Goal: Task Accomplishment & Management: Use online tool/utility

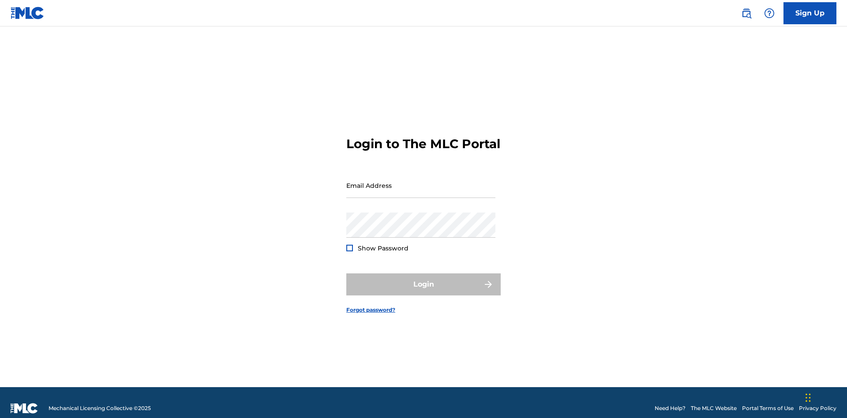
scroll to position [11, 0]
click at [421, 181] on input "Email Address" at bounding box center [420, 185] width 149 height 25
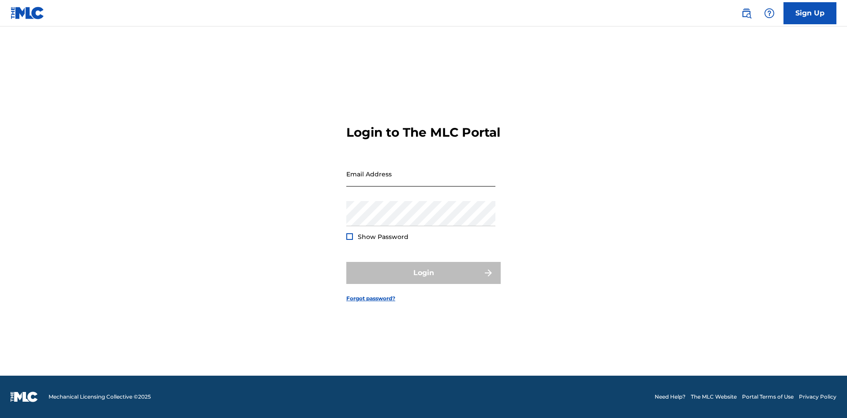
scroll to position [11, 0]
type input "[EMAIL_ADDRESS][DOMAIN_NAME]"
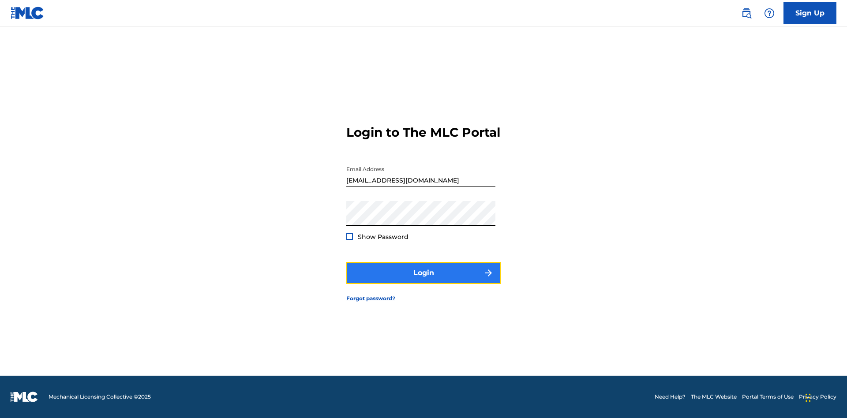
click at [423, 281] on button "Login" at bounding box center [423, 273] width 154 height 22
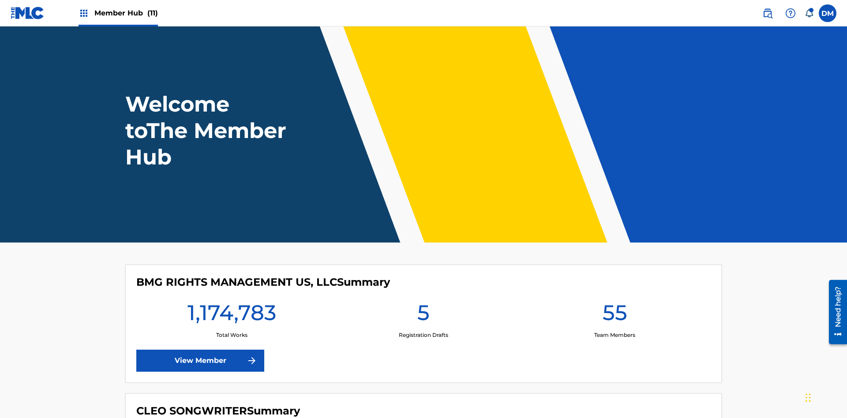
click at [126, 13] on span "Member Hub (11)" at bounding box center [126, 13] width 64 height 10
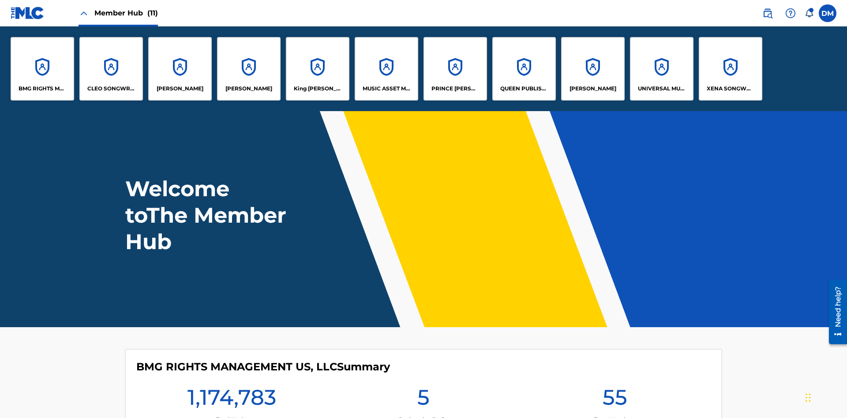
scroll to position [32, 0]
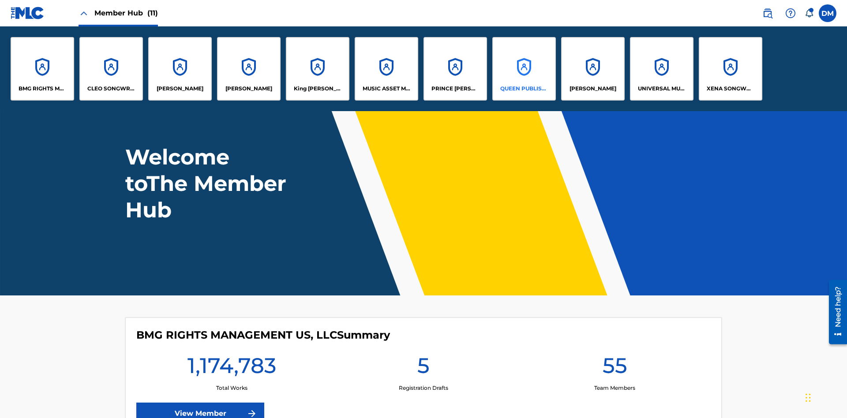
click at [524, 89] on p "QUEEN PUBLISHA" at bounding box center [524, 89] width 48 height 8
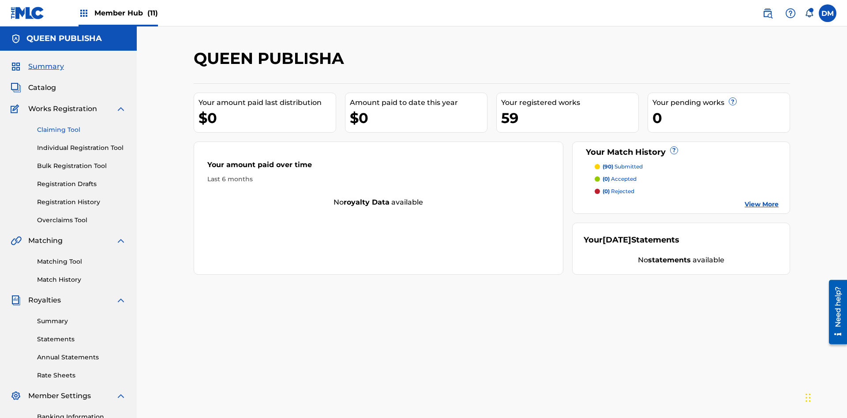
click at [82, 125] on link "Claiming Tool" at bounding box center [81, 129] width 89 height 9
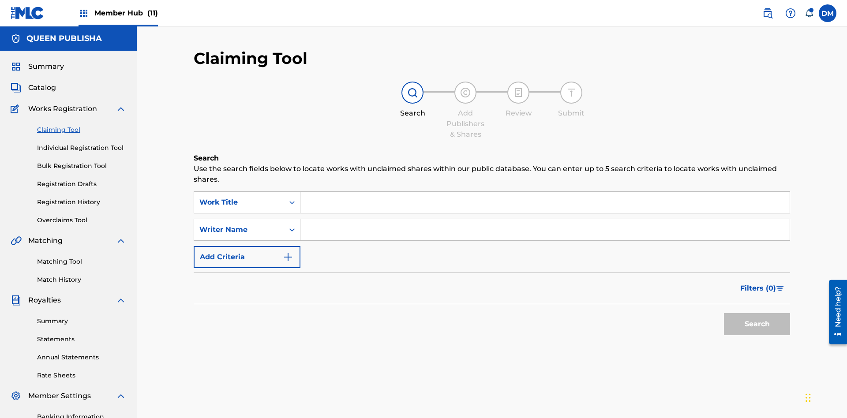
scroll to position [129, 0]
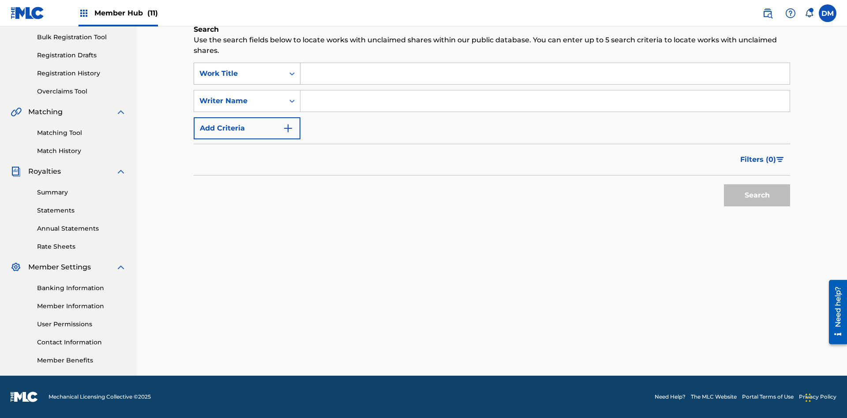
click at [239, 74] on div "Work Title" at bounding box center [238, 73] width 79 height 11
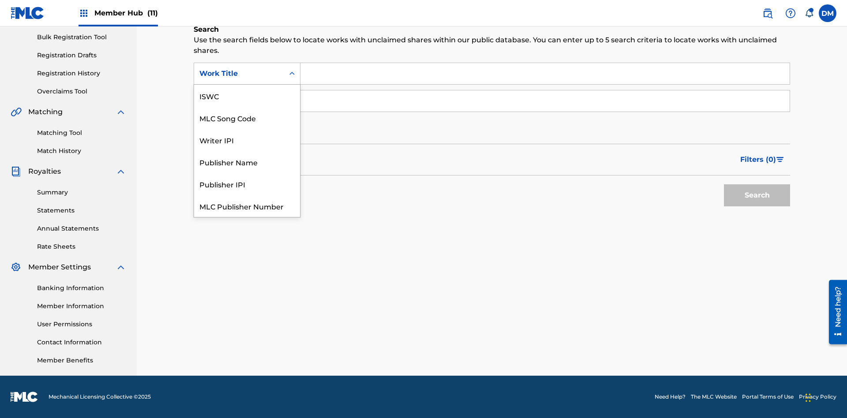
scroll to position [22, 0]
click at [247, 96] on div "MLC Song Code" at bounding box center [247, 96] width 106 height 22
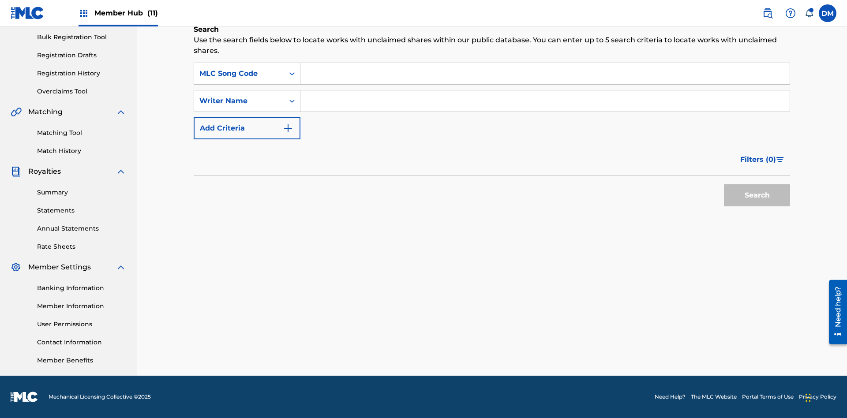
click at [545, 74] on input "Search Form" at bounding box center [544, 73] width 489 height 21
type input "OC72G2"
click at [757, 195] on button "Search" at bounding box center [757, 195] width 66 height 22
click at [758, 160] on span "Filters ( 0 )" at bounding box center [758, 159] width 36 height 11
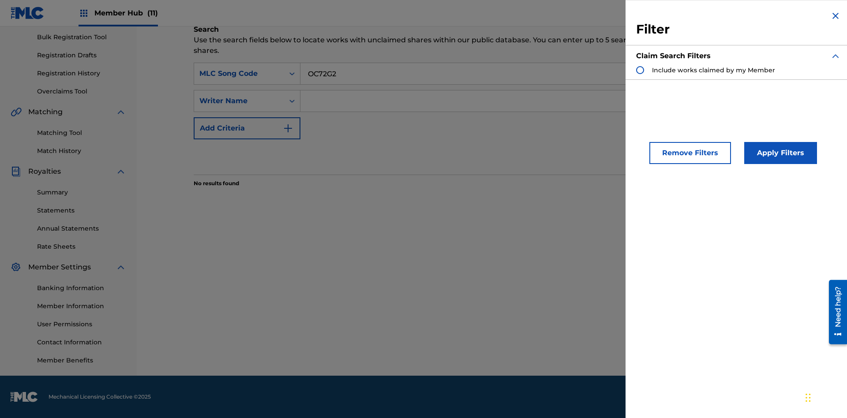
click at [640, 70] on div "Search Form" at bounding box center [640, 70] width 8 height 8
click at [779, 153] on button "Apply Filters" at bounding box center [780, 153] width 73 height 22
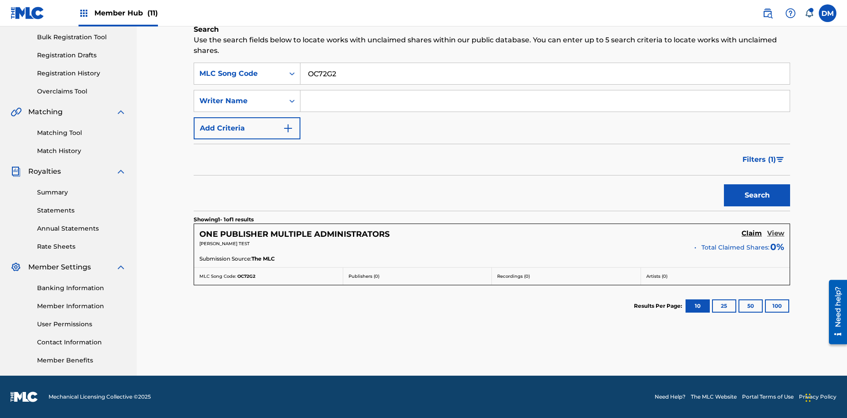
click at [775, 233] on h5 "View" at bounding box center [775, 233] width 17 height 8
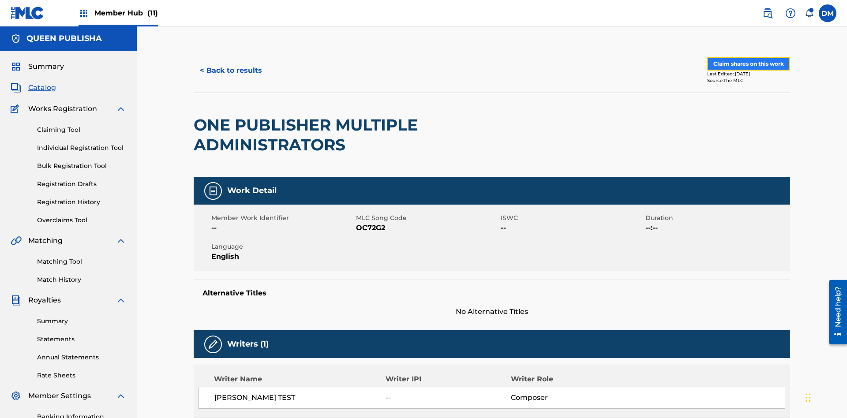
click at [748, 60] on button "Claim shares on this work" at bounding box center [748, 63] width 83 height 13
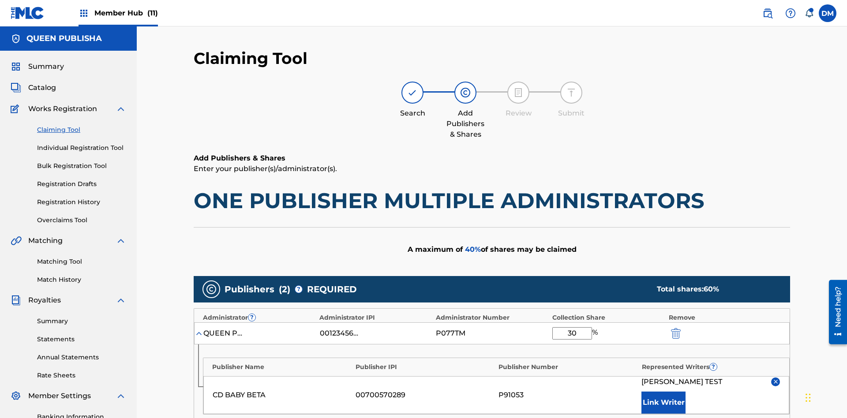
scroll to position [327, 0]
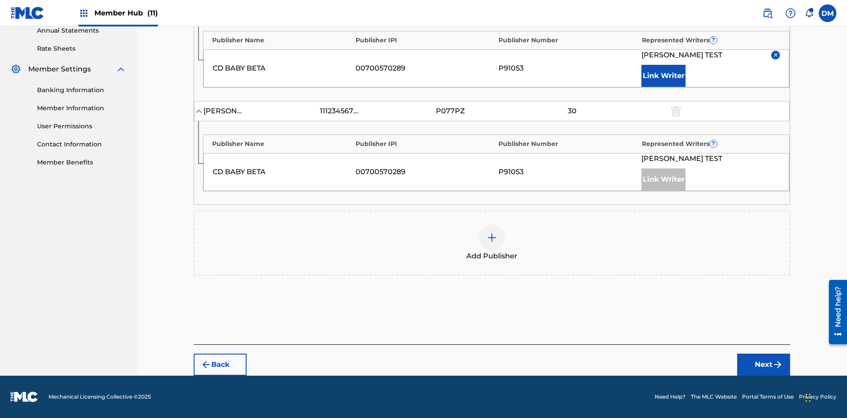
click at [572, 13] on input "30" at bounding box center [572, 6] width 40 height 12
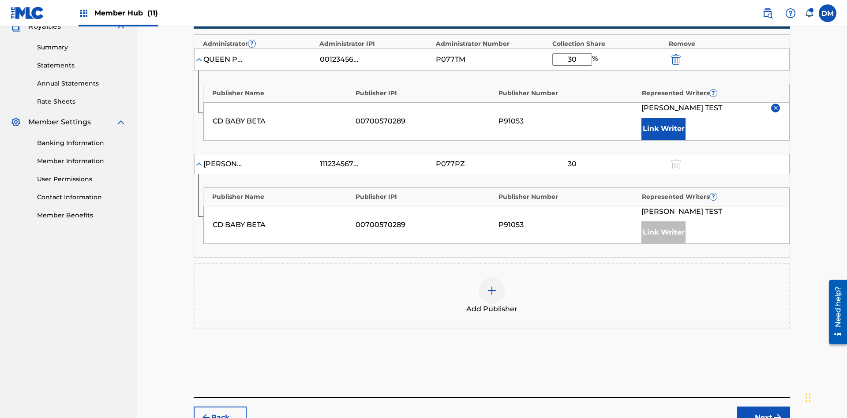
type input "1"
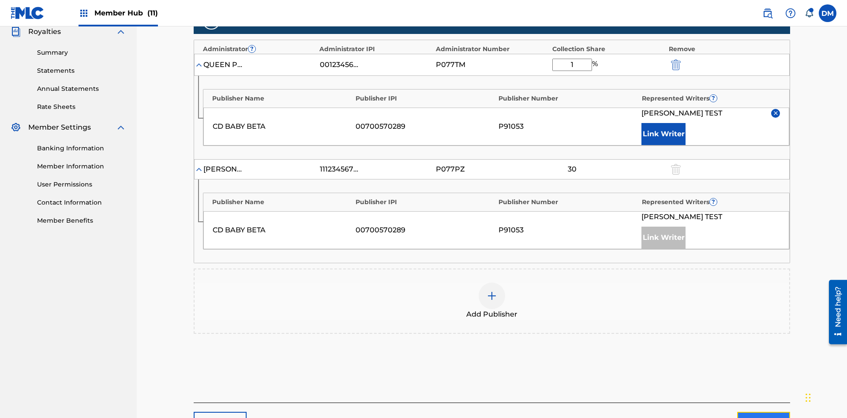
click at [764, 412] on button "Next" at bounding box center [763, 423] width 53 height 22
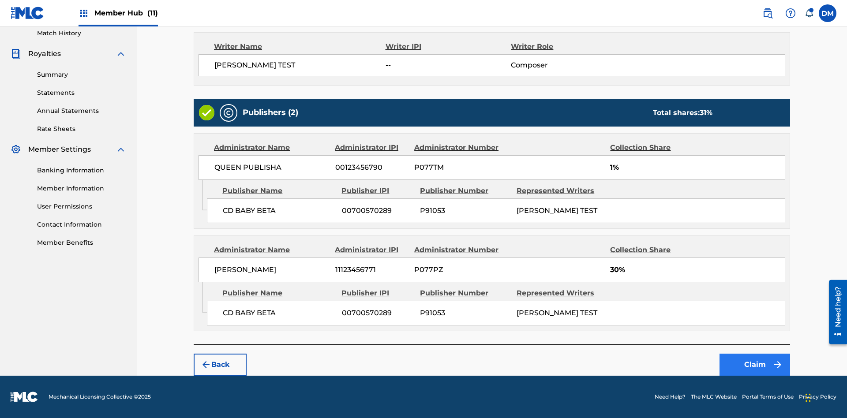
click at [755, 365] on button "Claim" at bounding box center [754, 365] width 71 height 22
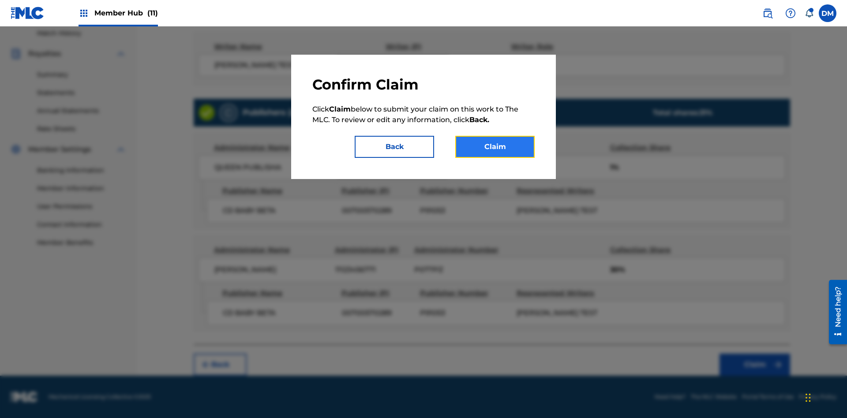
click at [495, 147] on button "Claim" at bounding box center [494, 147] width 79 height 22
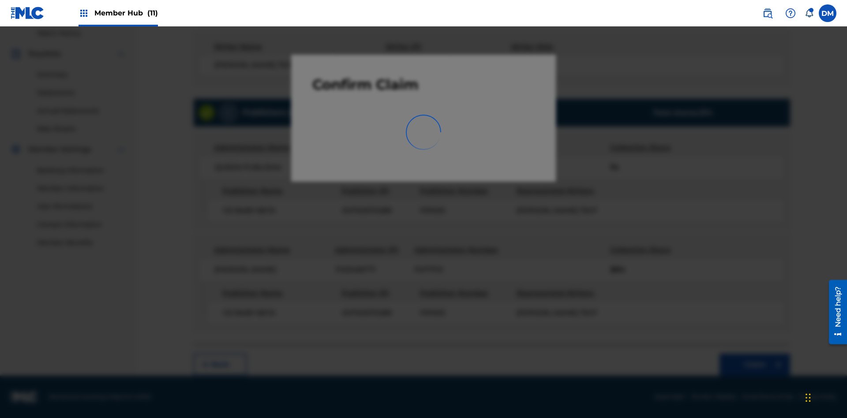
scroll to position [129, 0]
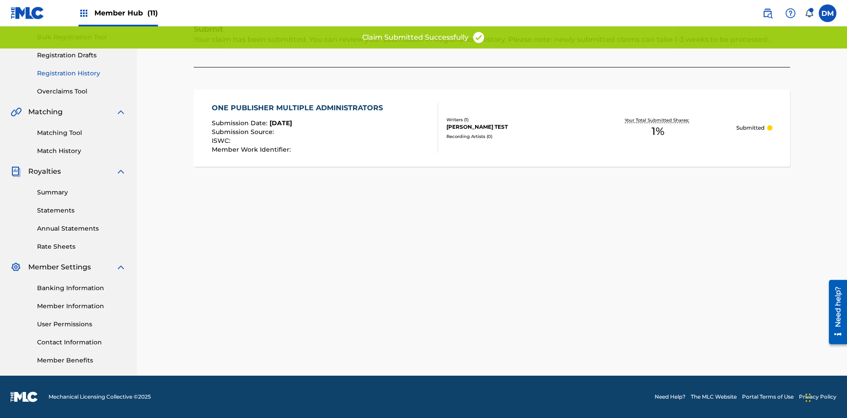
click at [82, 73] on link "Registration History" at bounding box center [81, 73] width 89 height 9
